Goal: Task Accomplishment & Management: Manage account settings

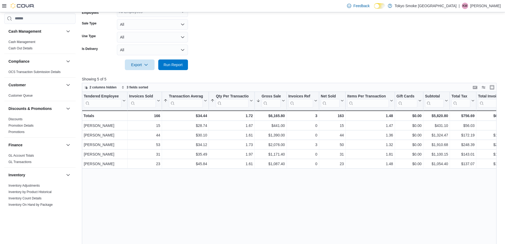
click at [488, 8] on p "[PERSON_NAME]" at bounding box center [485, 6] width 30 height 6
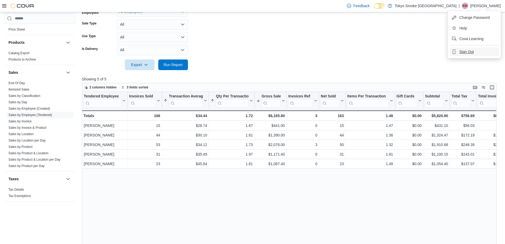
click at [479, 54] on button "Sign Out" at bounding box center [474, 51] width 49 height 8
